Goal: Transaction & Acquisition: Purchase product/service

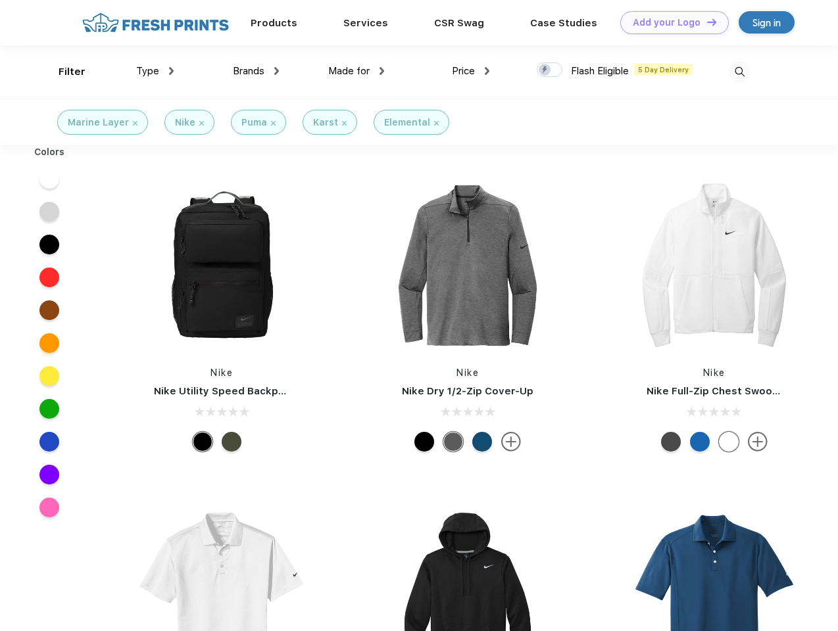
scroll to position [1, 0]
click at [670, 22] on link "Add your Logo Design Tool" at bounding box center [674, 22] width 109 height 23
click at [0, 0] on div "Design Tool" at bounding box center [0, 0] width 0 height 0
click at [706, 22] on link "Add your Logo Design Tool" at bounding box center [674, 22] width 109 height 23
click at [63, 72] on div "Filter" at bounding box center [72, 71] width 27 height 15
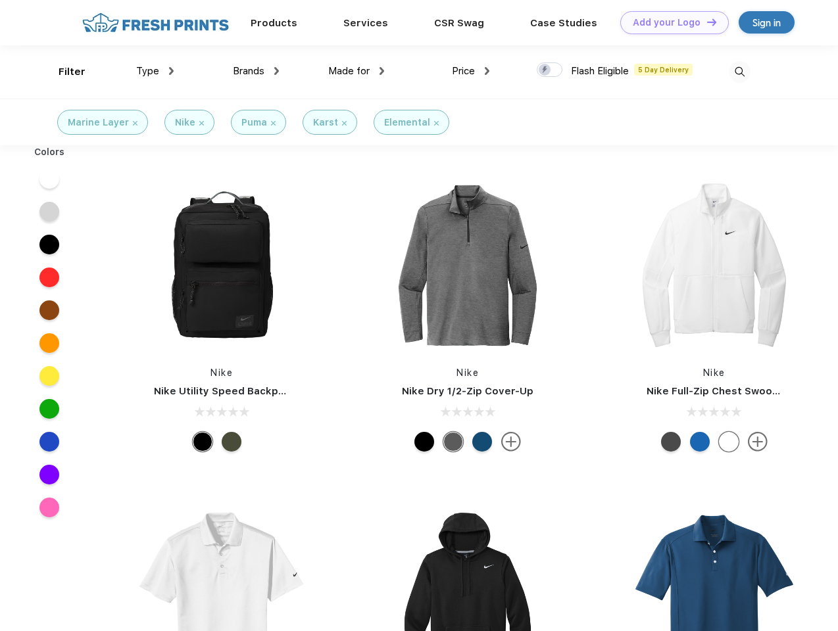
click at [155, 71] on span "Type" at bounding box center [147, 71] width 23 height 12
click at [256, 71] on span "Brands" at bounding box center [249, 71] width 32 height 12
click at [357, 71] on span "Made for" at bounding box center [348, 71] width 41 height 12
click at [471, 71] on span "Price" at bounding box center [463, 71] width 23 height 12
click at [550, 70] on div at bounding box center [550, 69] width 26 height 14
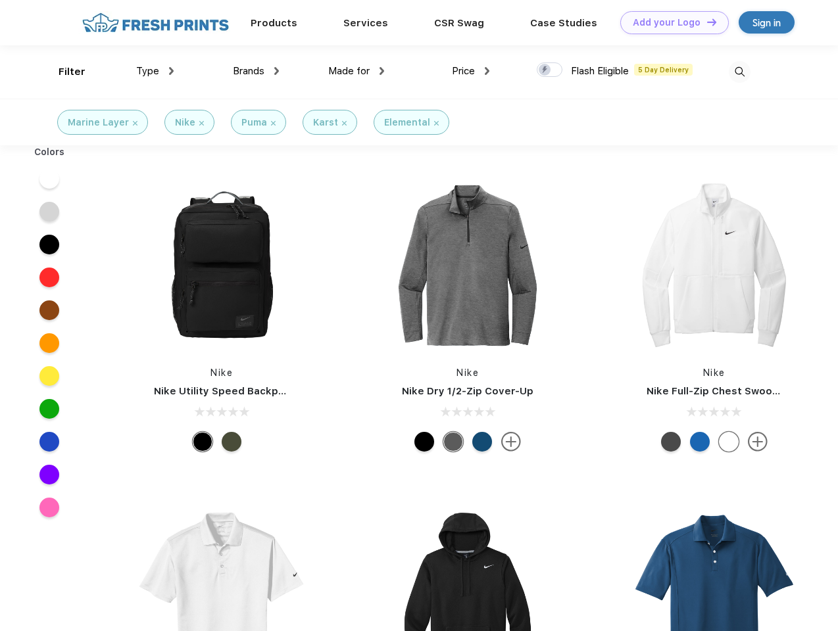
click at [545, 70] on input "checkbox" at bounding box center [541, 66] width 9 height 9
click at [739, 72] on img at bounding box center [740, 72] width 22 height 22
